Goal: Task Accomplishment & Management: Complete application form

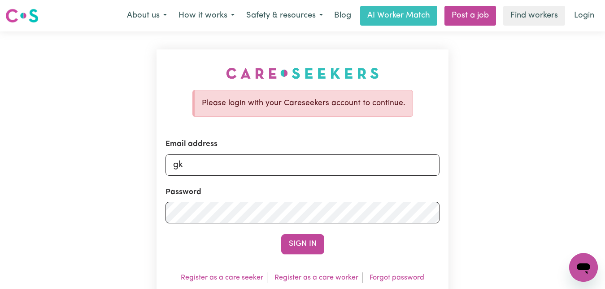
type input "g"
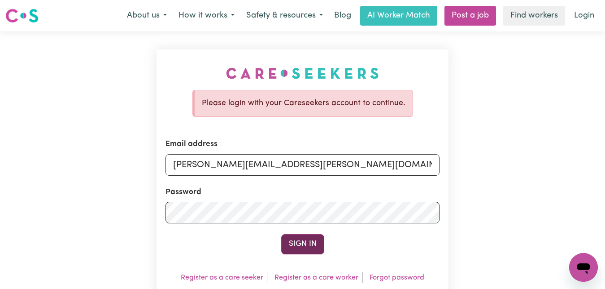
type input "[PERSON_NAME][EMAIL_ADDRESS][PERSON_NAME][DOMAIN_NAME]"
click at [301, 246] on button "Sign In" at bounding box center [302, 244] width 43 height 20
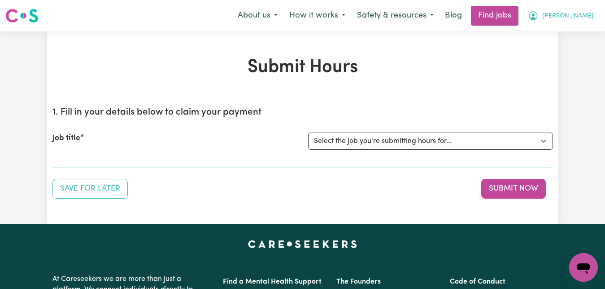
click at [577, 15] on span "[PERSON_NAME]" at bounding box center [568, 16] width 52 height 10
click at [496, 90] on div "Submit Hours 1. Fill in your details below to claim your payment Job title Sele…" at bounding box center [303, 128] width 512 height 142
click at [308, 132] on select "Select the job you're submitting hours for... [[PERSON_NAME]] Care worker for s…" at bounding box center [430, 140] width 245 height 17
select select "1048"
click option "[[PERSON_NAME]] Transportation to Bedford Day Options" at bounding box center [0, 0] width 0 height 0
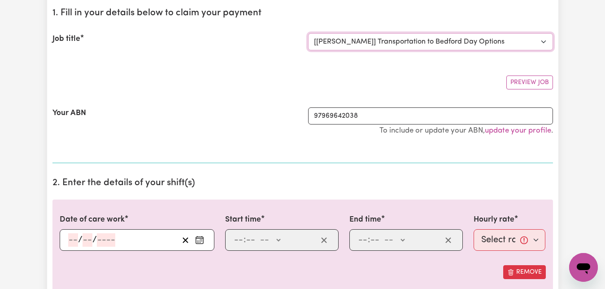
scroll to position [137, 0]
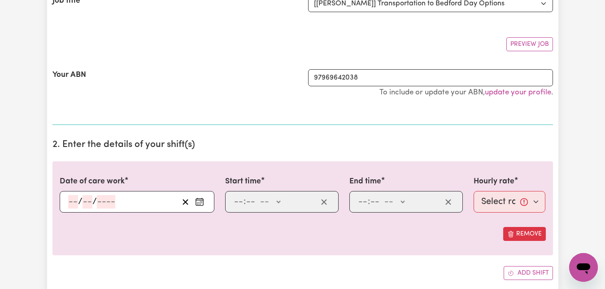
click at [197, 202] on icon "Enter the date of care work" at bounding box center [199, 201] width 9 height 9
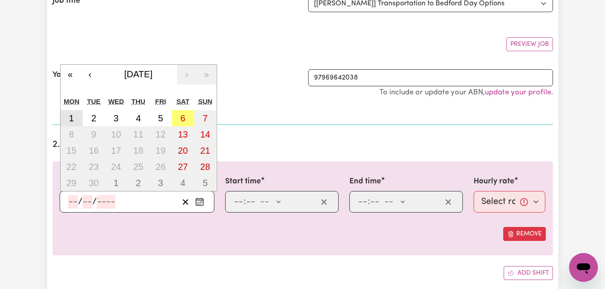
click at [71, 115] on abbr "1" at bounding box center [71, 118] width 5 height 10
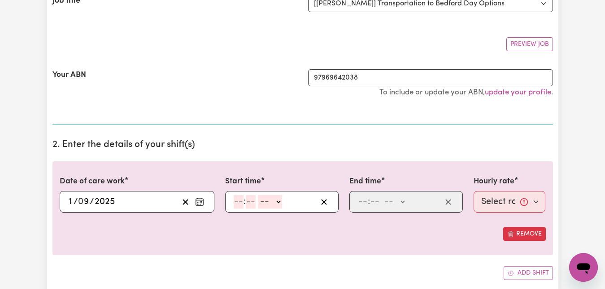
type input "[DATE]"
type input "1"
type input "9"
type input "2025"
click at [237, 201] on input "number" at bounding box center [239, 201] width 10 height 13
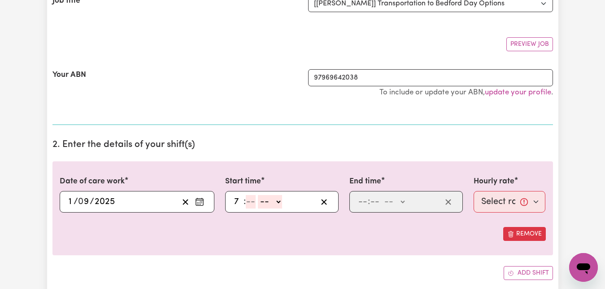
type input "7"
type input "30"
click at [255, 195] on select "-- AM PM" at bounding box center [267, 201] width 24 height 13
select select "am"
click option "AM" at bounding box center [0, 0] width 0 height 0
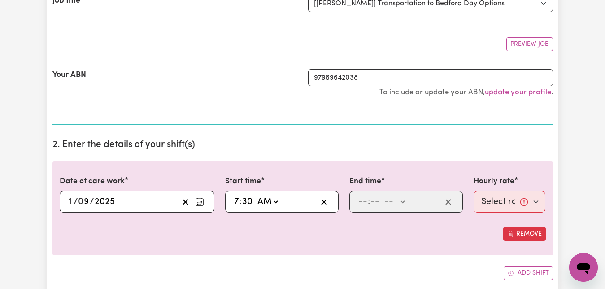
type input "07:30"
click at [361, 200] on input "number" at bounding box center [363, 201] width 10 height 13
type input "8"
type input "30"
click at [380, 195] on select "-- AM PM" at bounding box center [392, 201] width 24 height 13
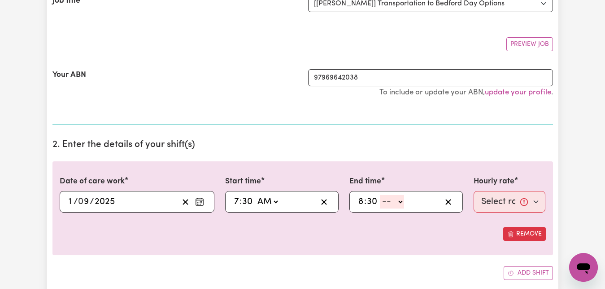
select select "am"
click option "AM" at bounding box center [0, 0] width 0 height 0
type input "08:30"
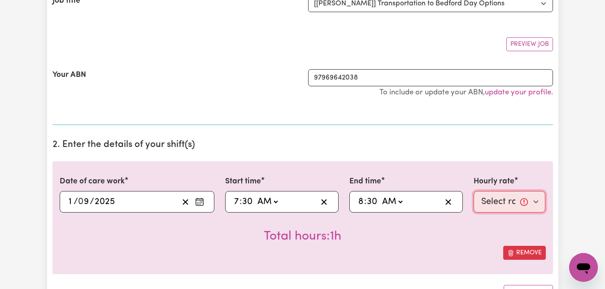
click at [474, 191] on select "Select rate... $83.16 (Weekday)" at bounding box center [510, 202] width 72 height 22
select select "83.16-Weekday"
click option "$83.16 (Weekday)" at bounding box center [0, 0] width 0 height 0
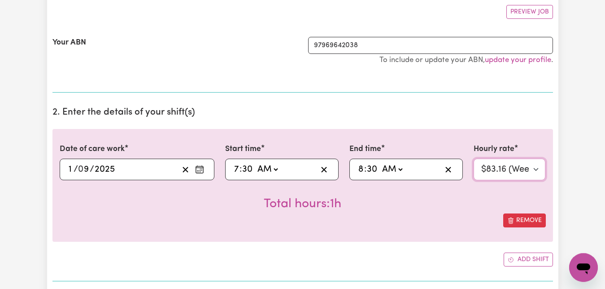
scroll to position [183, 0]
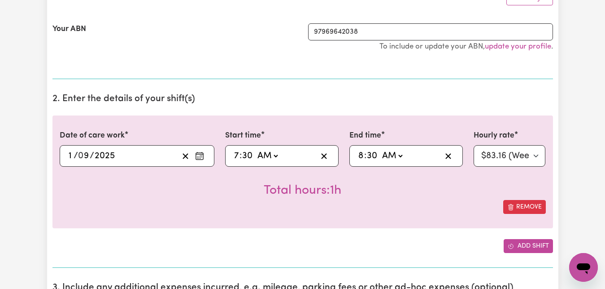
click at [529, 245] on button "Add shift" at bounding box center [528, 246] width 49 height 14
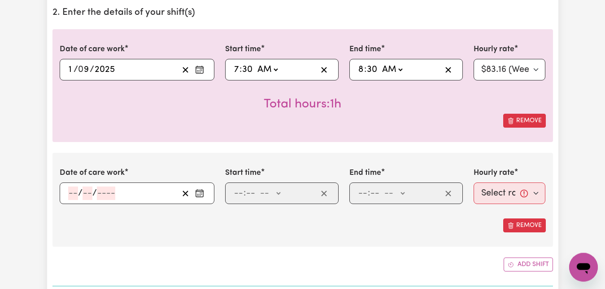
scroll to position [275, 0]
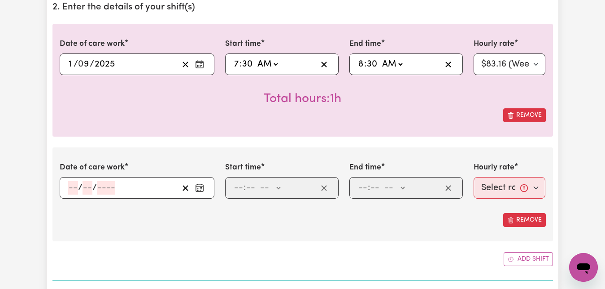
click at [201, 192] on icon "Enter the date of care work" at bounding box center [199, 187] width 9 height 9
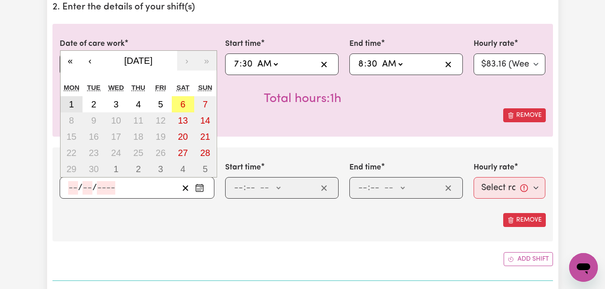
click at [77, 105] on button "1" at bounding box center [72, 104] width 22 height 16
type input "[DATE]"
type input "1"
type input "9"
type input "2025"
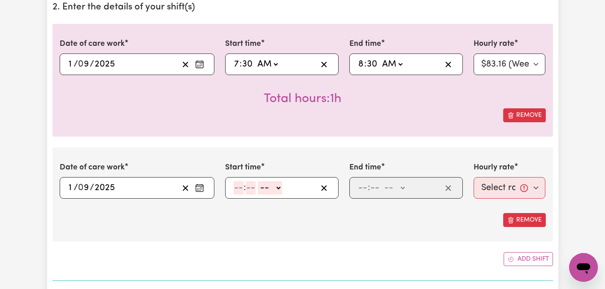
click at [235, 187] on input "number" at bounding box center [239, 187] width 10 height 13
type input "3"
type input "30"
click at [255, 181] on select "-- AM PM" at bounding box center [267, 187] width 24 height 13
select select "pm"
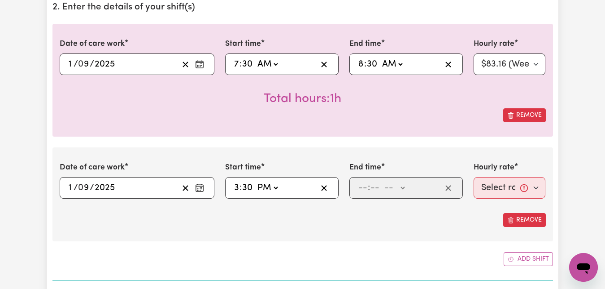
click option "PM" at bounding box center [0, 0] width 0 height 0
type input "15:30"
click at [362, 187] on input "number" at bounding box center [363, 187] width 10 height 13
type input "4"
type input "30"
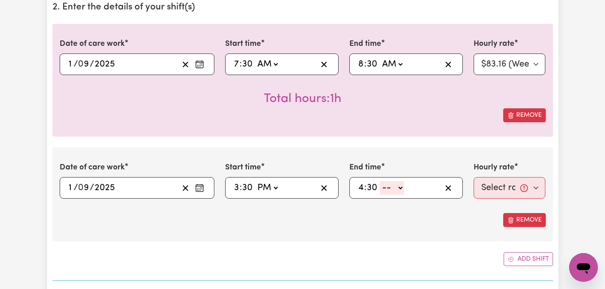
click at [380, 181] on select "-- AM PM" at bounding box center [392, 187] width 24 height 13
select select "pm"
click option "PM" at bounding box center [0, 0] width 0 height 0
type input "16:30"
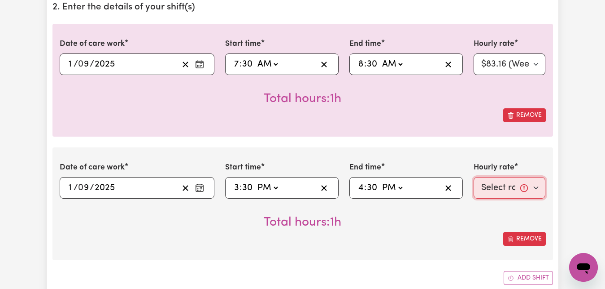
click at [540, 187] on select "Select rate... $83.16 (Weekday)" at bounding box center [510, 188] width 72 height 22
select select "83.16-Weekday"
click option "$83.16 (Weekday)" at bounding box center [0, 0] width 0 height 0
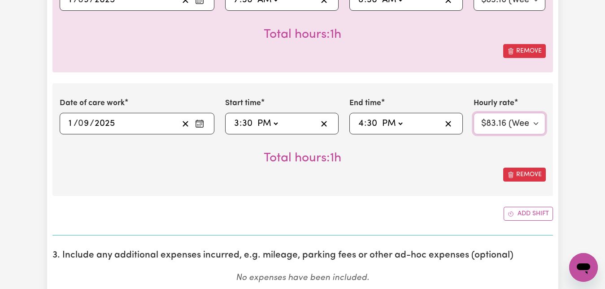
scroll to position [366, 0]
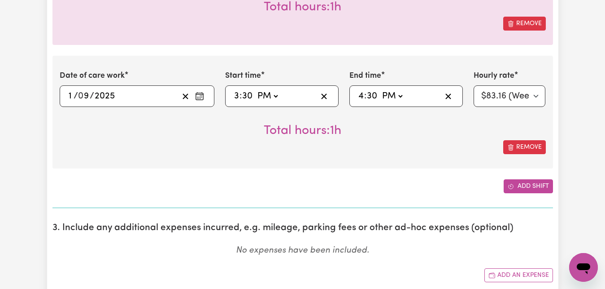
click at [524, 186] on button "Add shift" at bounding box center [528, 186] width 49 height 14
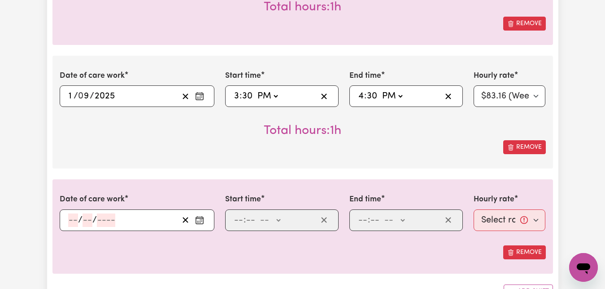
click at [197, 220] on icon "Enter the date of care work" at bounding box center [199, 219] width 9 height 9
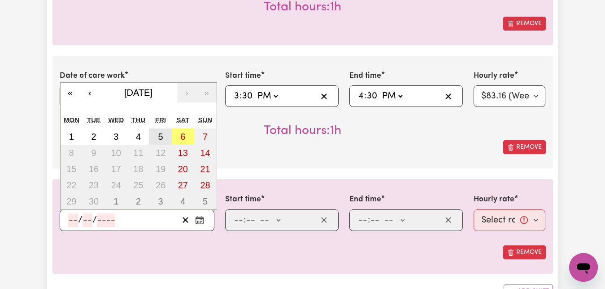
click at [163, 135] on button "5" at bounding box center [160, 136] width 22 height 16
type input "[DATE]"
type input "5"
type input "9"
type input "2025"
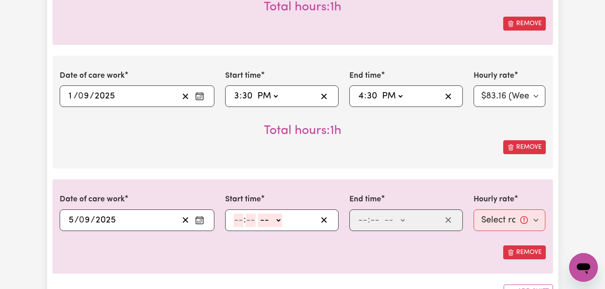
click at [237, 217] on input "number" at bounding box center [239, 219] width 10 height 13
type input "7"
type input "30"
click at [255, 213] on select "-- AM PM" at bounding box center [267, 219] width 24 height 13
select select "am"
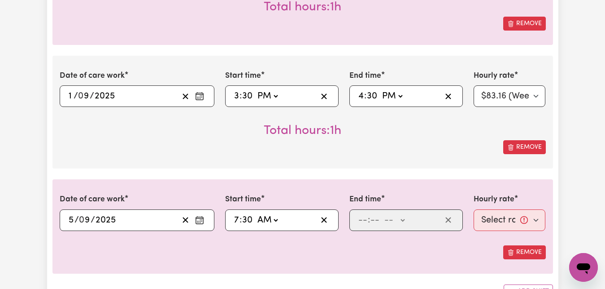
click option "AM" at bounding box center [0, 0] width 0 height 0
type input "07:30"
click at [360, 218] on input "number" at bounding box center [363, 219] width 10 height 13
type input "8"
type input "30"
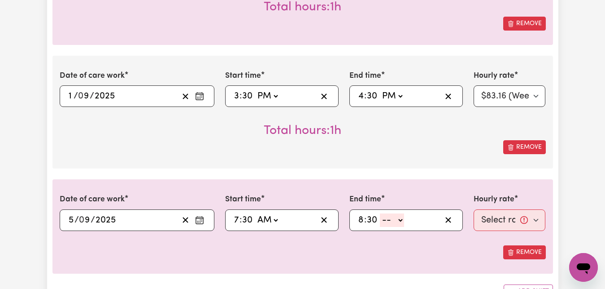
click at [380, 213] on select "-- AM PM" at bounding box center [392, 219] width 24 height 13
select select "am"
click option "AM" at bounding box center [0, 0] width 0 height 0
type input "08:30"
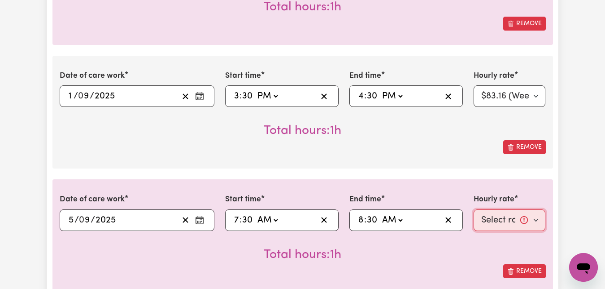
click at [474, 209] on select "Select rate... $83.16 (Weekday)" at bounding box center [510, 220] width 72 height 22
select select "83.16-Weekday"
click option "$83.16 (Weekday)" at bounding box center [0, 0] width 0 height 0
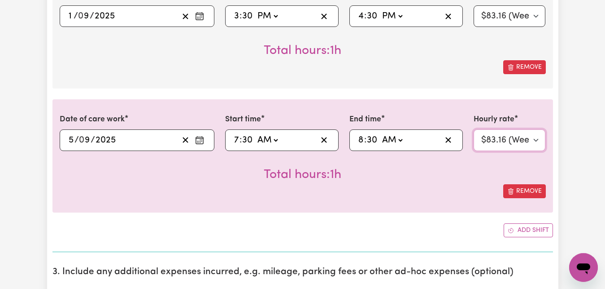
scroll to position [458, 0]
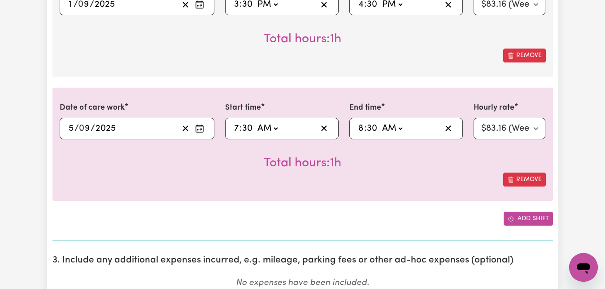
click at [530, 218] on button "Add shift" at bounding box center [528, 218] width 49 height 14
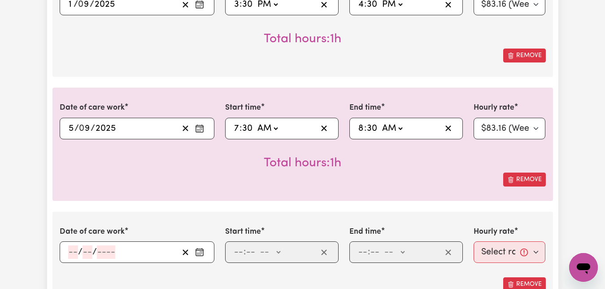
click at [199, 253] on circle "Enter the date of care work" at bounding box center [198, 253] width 1 height 1
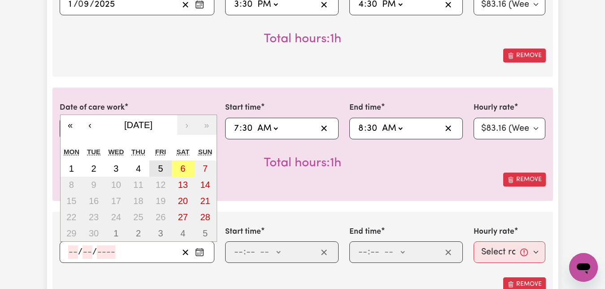
click at [166, 173] on button "5" at bounding box center [160, 168] width 22 height 16
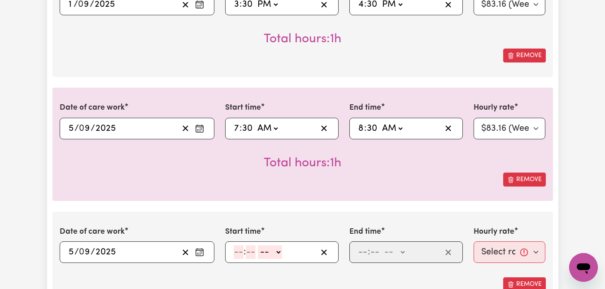
type input "[DATE]"
type input "5"
type input "9"
type input "2025"
click at [237, 250] on input "number" at bounding box center [239, 251] width 10 height 13
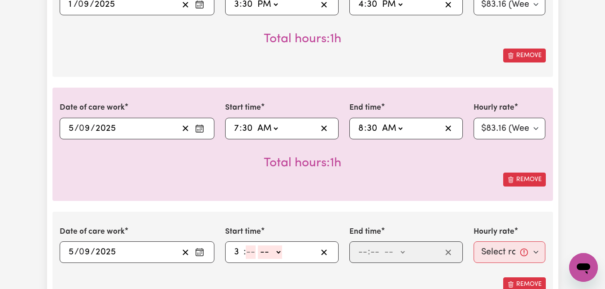
type input "3"
type input "30"
click at [255, 245] on select "-- AM PM" at bounding box center [267, 251] width 24 height 13
select select "pm"
click option "PM" at bounding box center [0, 0] width 0 height 0
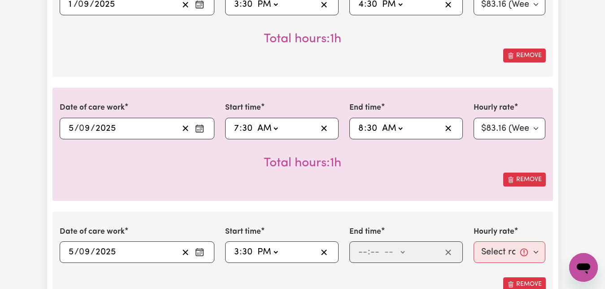
type input "15:30"
click at [361, 252] on input "number" at bounding box center [363, 251] width 10 height 13
type input "4"
type input "30"
click at [401, 252] on select "-- AM PM" at bounding box center [392, 251] width 24 height 13
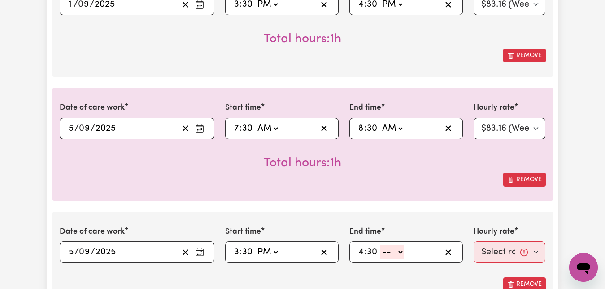
select select "pm"
click option "PM" at bounding box center [0, 0] width 0 height 0
type input "16:30"
click at [474, 241] on select "Select rate... $83.16 (Weekday)" at bounding box center [510, 252] width 72 height 22
select select "83.16-Weekday"
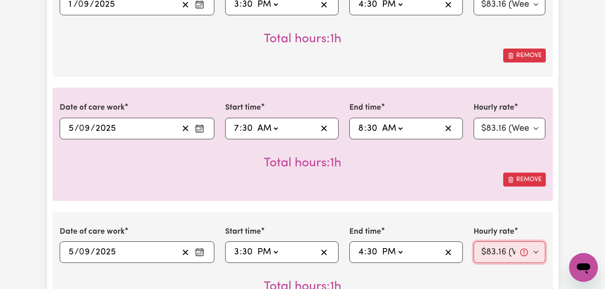
click option "$83.16 (Weekday)" at bounding box center [0, 0] width 0 height 0
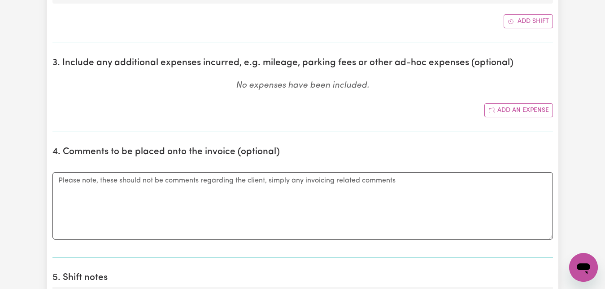
scroll to position [915, 0]
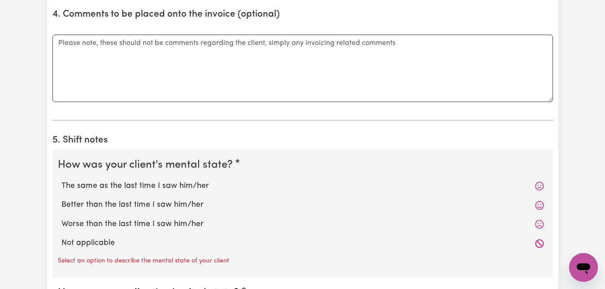
click at [164, 223] on label "Worse than the last time I saw him/her" at bounding box center [302, 224] width 483 height 12
click at [61, 218] on input "Worse than the last time I saw him/her" at bounding box center [61, 218] width 0 height 0
radio input "true"
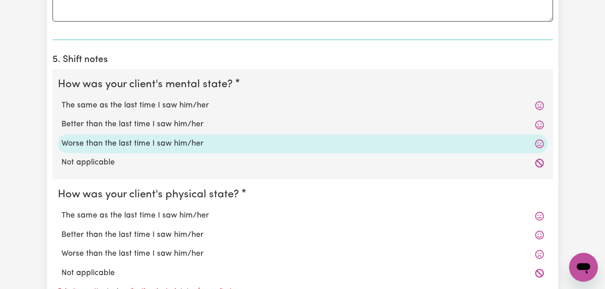
scroll to position [1098, 0]
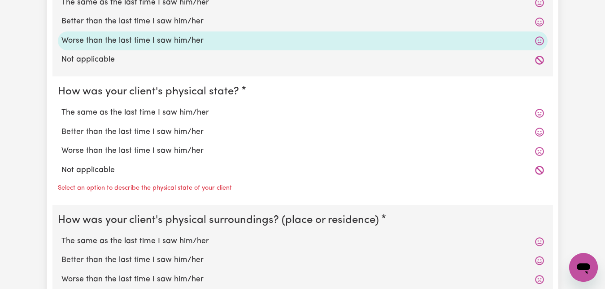
click at [169, 114] on label "The same as the last time I saw him/her" at bounding box center [302, 113] width 483 height 12
click at [61, 107] on input "The same as the last time I saw him/her" at bounding box center [61, 106] width 0 height 0
radio input "true"
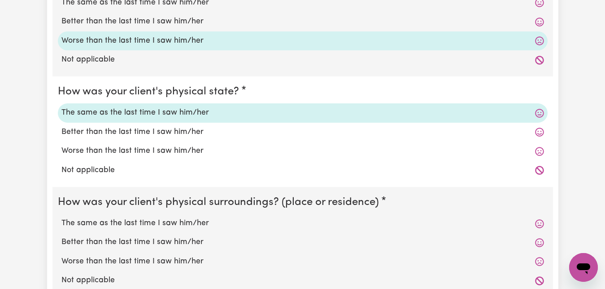
click at [163, 224] on label "The same as the last time I saw him/her" at bounding box center [302, 223] width 483 height 12
click at [61, 217] on input "The same as the last time I saw him/her" at bounding box center [61, 217] width 0 height 0
radio input "true"
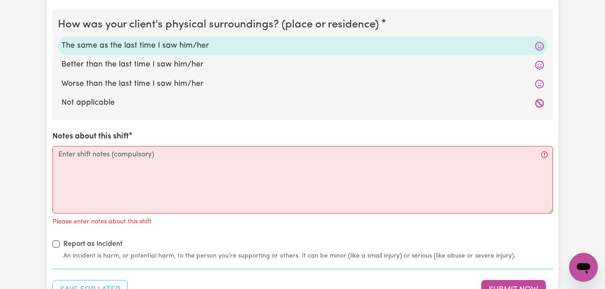
scroll to position [1281, 0]
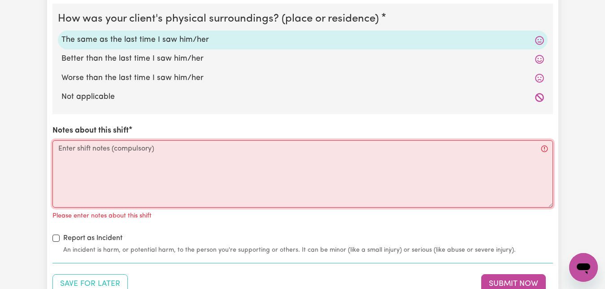
click at [58, 150] on textarea "Notes about this shift" at bounding box center [302, 173] width 501 height 67
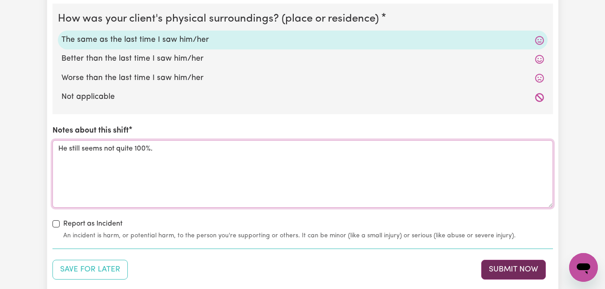
type textarea "He still seems not quite 100%."
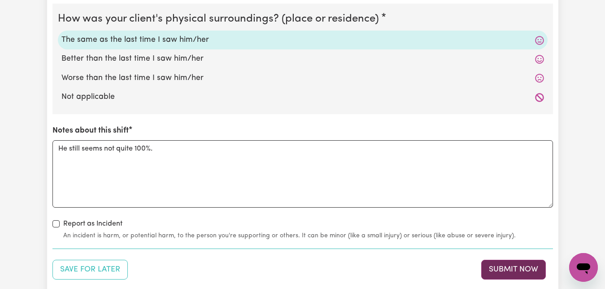
click at [510, 271] on button "Submit Now" at bounding box center [513, 269] width 65 height 20
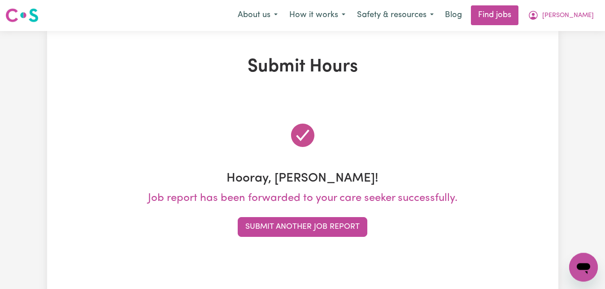
scroll to position [0, 0]
